Goal: Browse casually: Explore the website without a specific task or goal

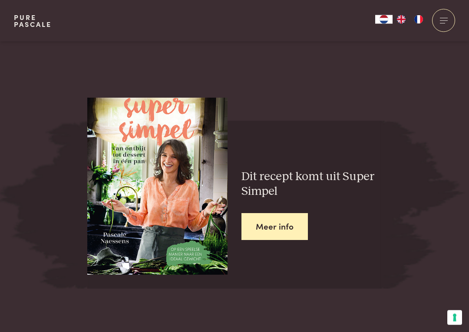
scroll to position [1356, 0]
click at [292, 216] on link "Meer info" at bounding box center [274, 226] width 66 height 27
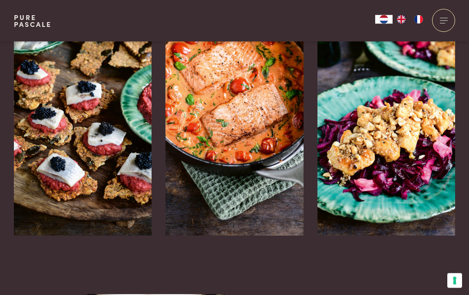
scroll to position [1375, 0]
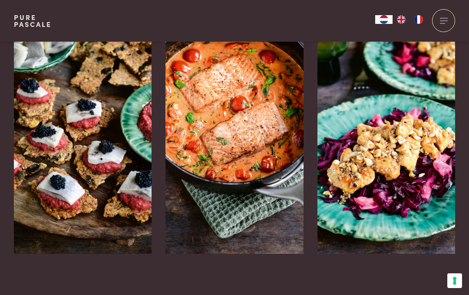
click at [446, 276] on icon at bounding box center [442, 282] width 7 height 13
click at [239, 154] on img at bounding box center [234, 123] width 138 height 260
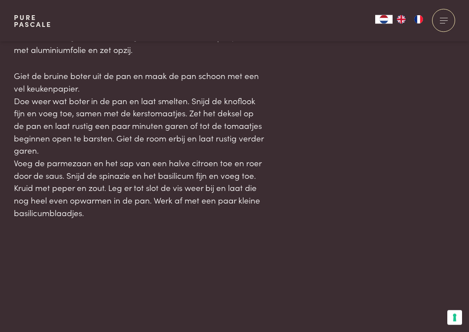
scroll to position [958, 0]
